Goal: Navigation & Orientation: Find specific page/section

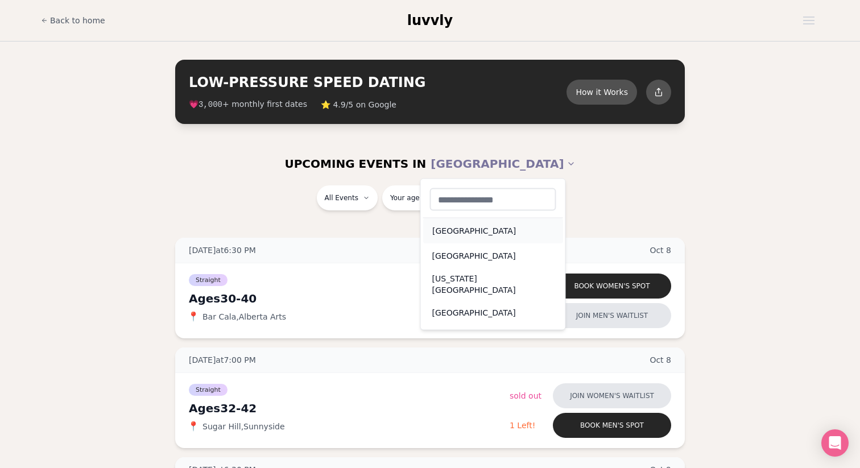
click at [456, 234] on div "[GEOGRAPHIC_DATA]" at bounding box center [493, 230] width 140 height 25
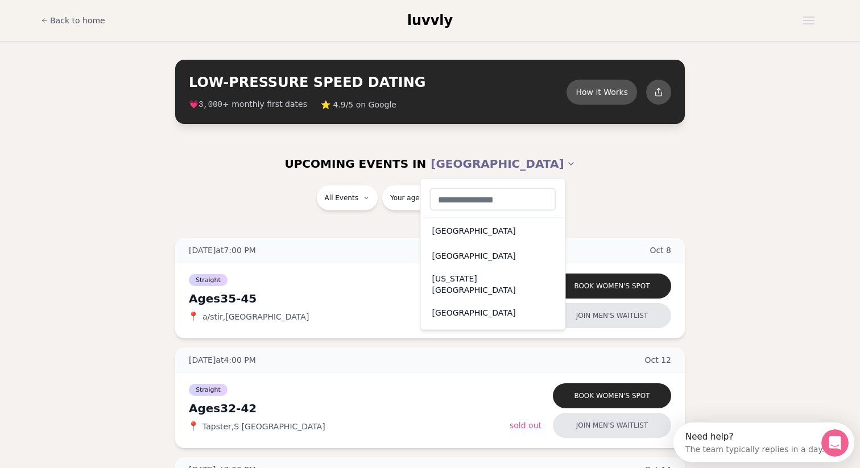
click at [459, 282] on div "[US_STATE][GEOGRAPHIC_DATA]" at bounding box center [493, 284] width 140 height 32
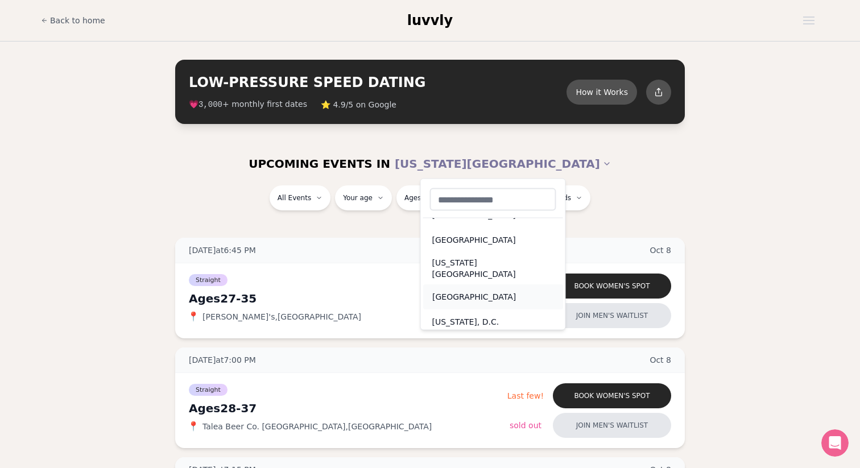
click at [465, 286] on div "[GEOGRAPHIC_DATA]" at bounding box center [493, 296] width 140 height 25
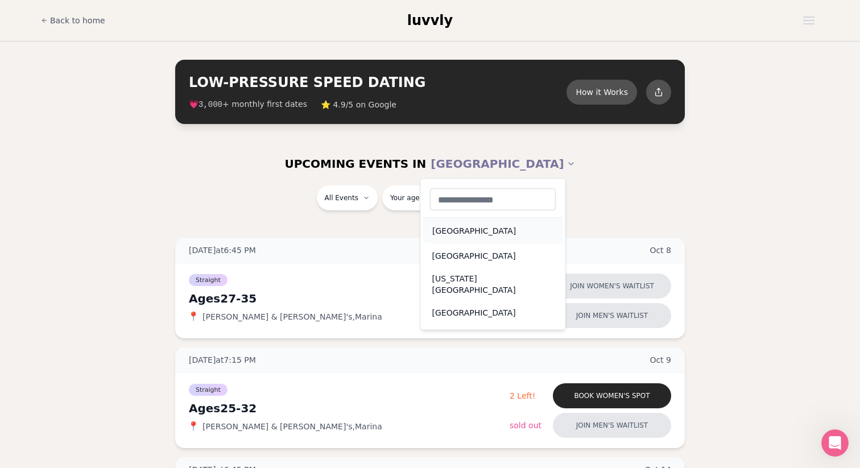
scroll to position [16, 0]
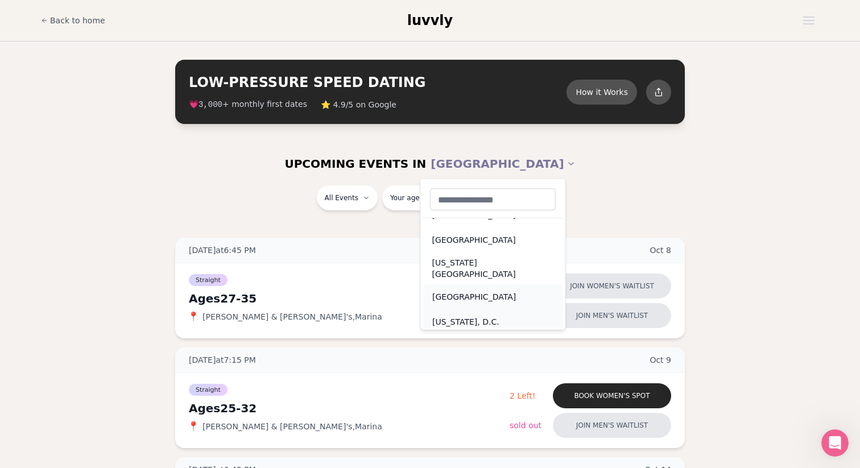
click at [453, 309] on div "[US_STATE], D.C." at bounding box center [493, 321] width 140 height 25
